Goal: Information Seeking & Learning: Learn about a topic

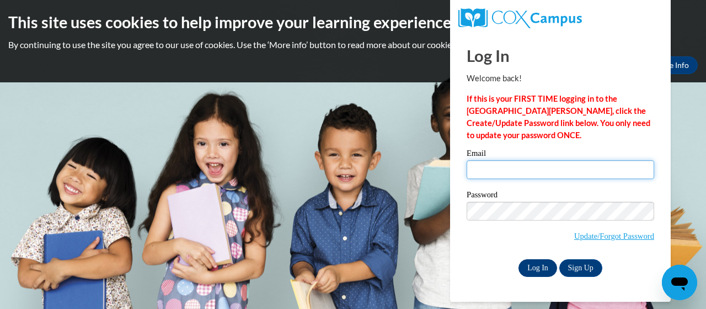
type input "[EMAIL_ADDRESS][DOMAIN_NAME]"
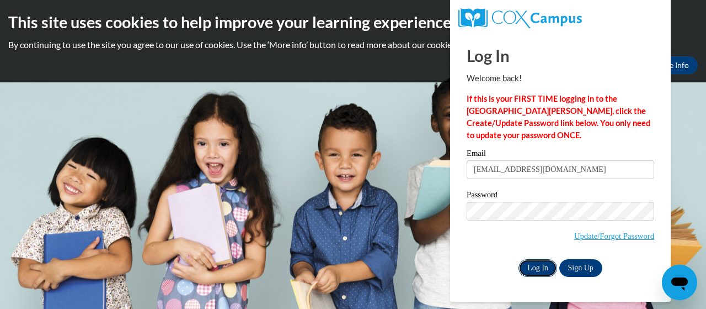
click at [526, 267] on input "Log In" at bounding box center [538, 268] width 39 height 18
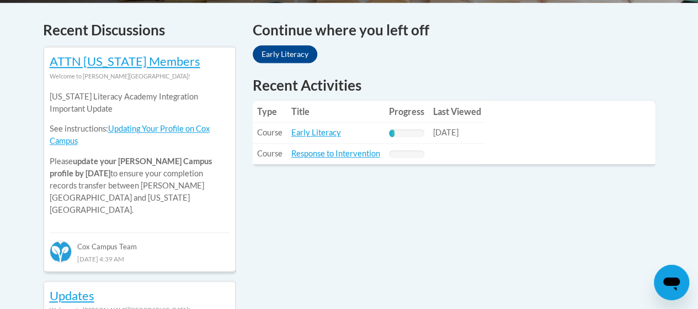
scroll to position [471, 0]
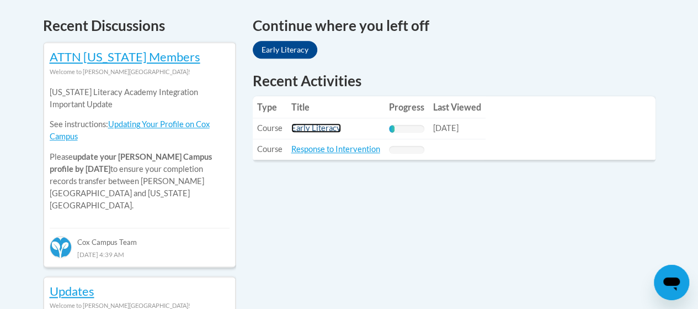
click at [304, 132] on link "Early Literacy" at bounding box center [316, 127] width 50 height 9
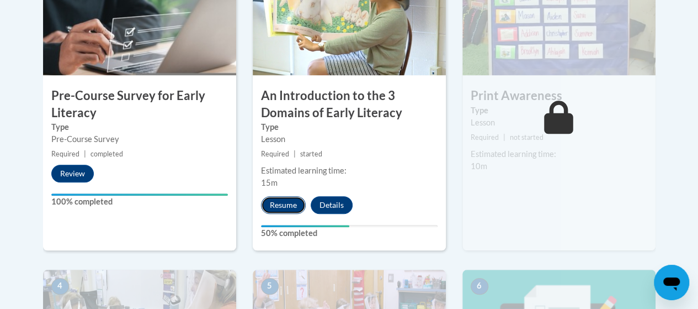
click at [285, 204] on button "Resume" at bounding box center [283, 205] width 45 height 18
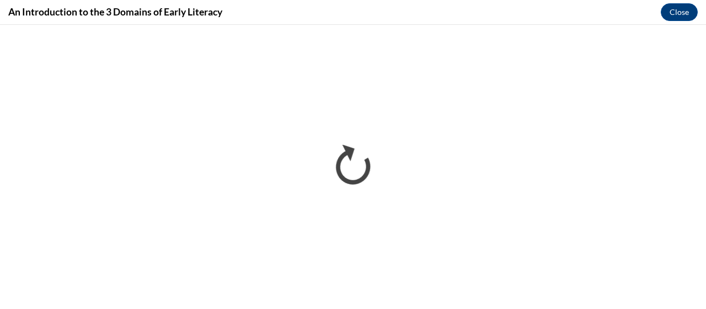
click at [576, 23] on div "An Introduction to the 3 Domains of Early Literacy Close" at bounding box center [353, 12] width 706 height 25
